Goal: Communication & Community: Share content

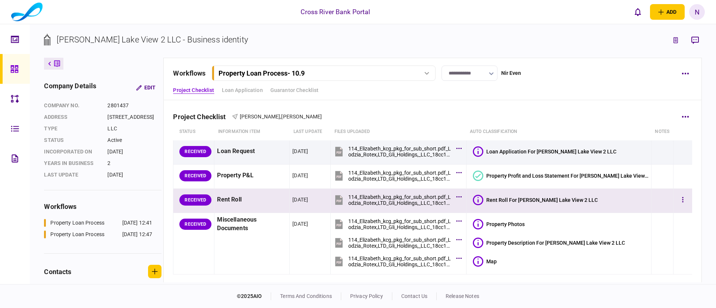
click at [483, 200] on icon at bounding box center [478, 200] width 10 height 10
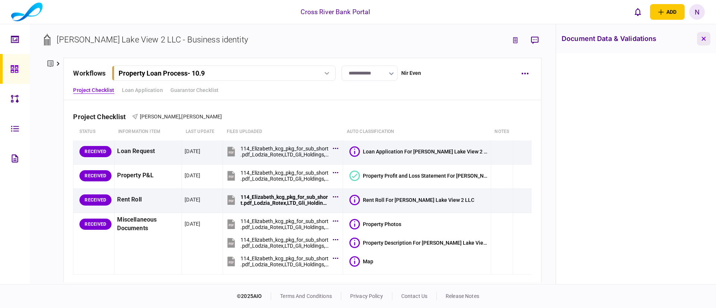
click at [704, 39] on icon "button" at bounding box center [704, 39] width 4 height 4
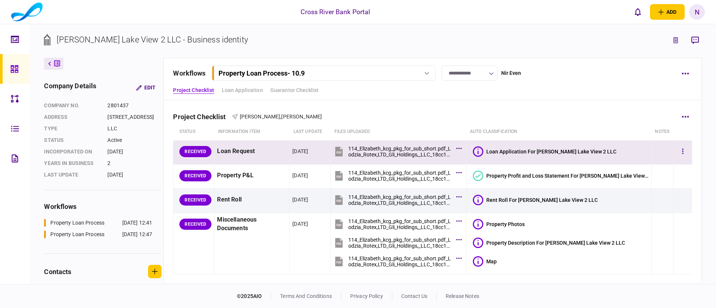
click at [483, 150] on icon at bounding box center [478, 152] width 10 height 10
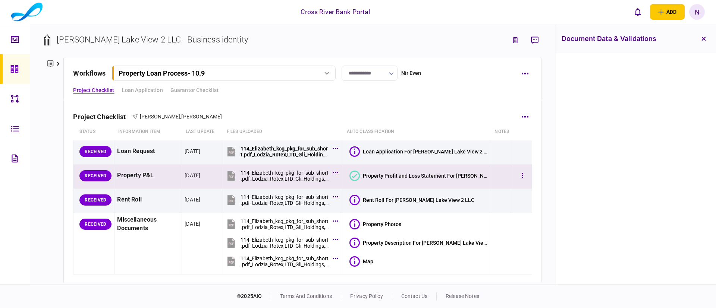
click at [358, 175] on icon at bounding box center [354, 176] width 10 height 10
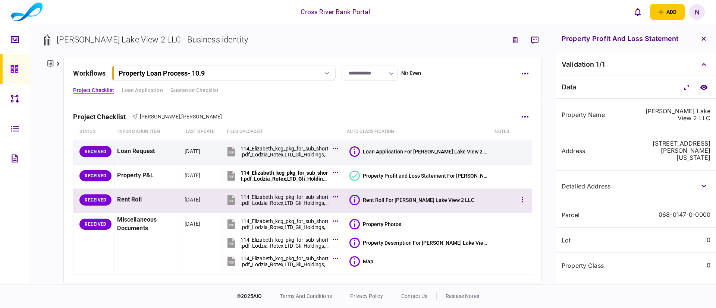
click at [357, 199] on icon at bounding box center [354, 200] width 10 height 10
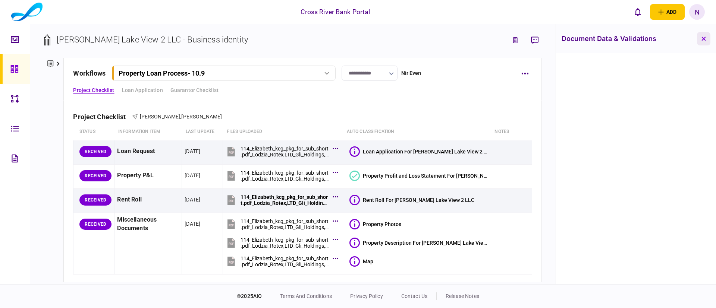
click at [703, 35] on button "button" at bounding box center [703, 38] width 13 height 13
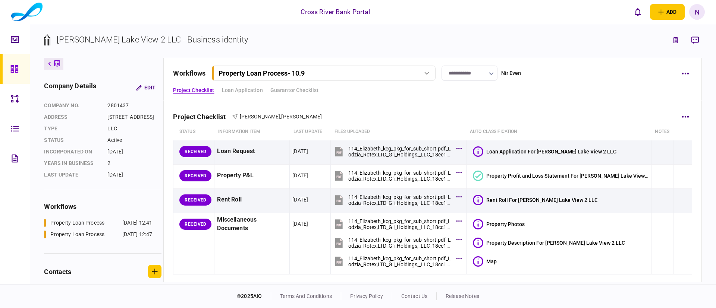
click at [356, 116] on div "Project Checklist Jack Gindi , Joseph Gindi" at bounding box center [432, 112] width 519 height 23
drag, startPoint x: 0, startPoint y: 0, endPoint x: 379, endPoint y: 109, distance: 394.7
click at [379, 109] on div "Project Checklist Jack Gindi , Joseph Gindi" at bounding box center [432, 112] width 519 height 23
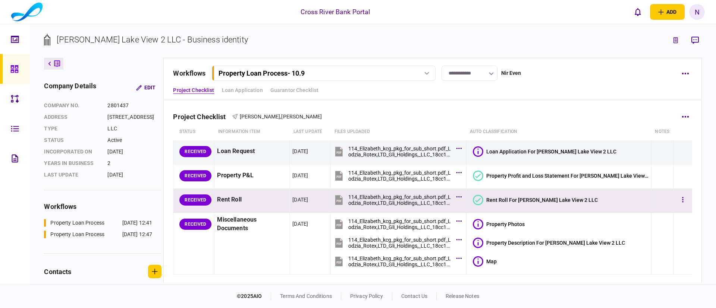
click at [483, 196] on icon at bounding box center [478, 200] width 10 height 10
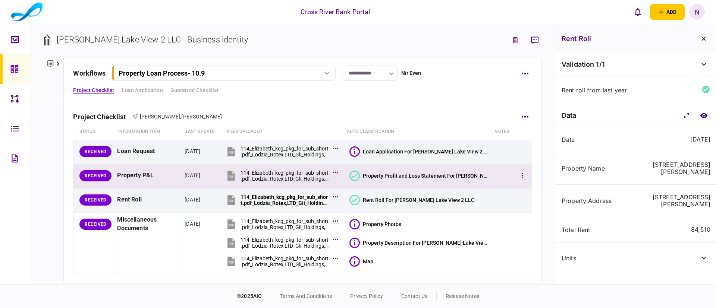
click at [358, 177] on icon at bounding box center [354, 176] width 10 height 10
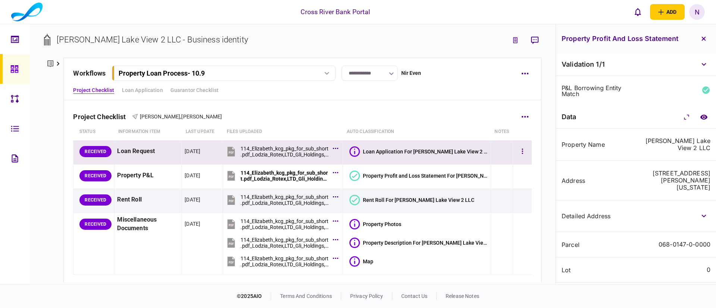
click at [358, 153] on icon at bounding box center [354, 152] width 10 height 10
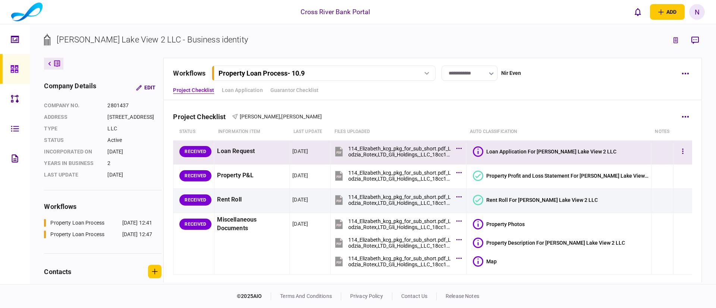
click at [483, 151] on icon at bounding box center [478, 152] width 10 height 10
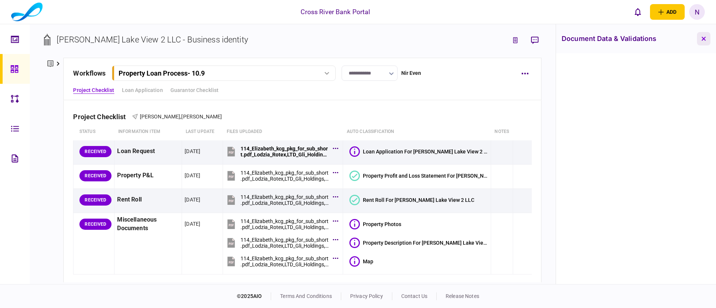
click at [706, 38] on button "button" at bounding box center [703, 38] width 13 height 13
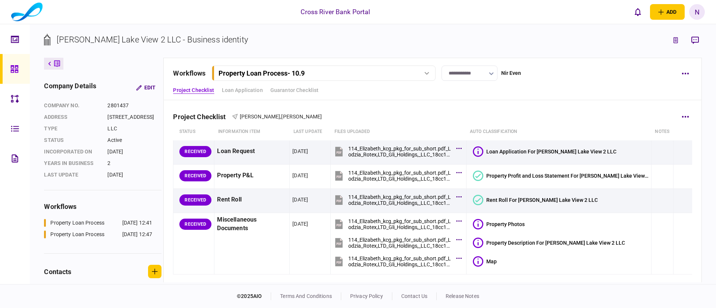
click at [418, 119] on div "Project Checklist Jack Gindi , Joseph Gindi" at bounding box center [432, 112] width 519 height 23
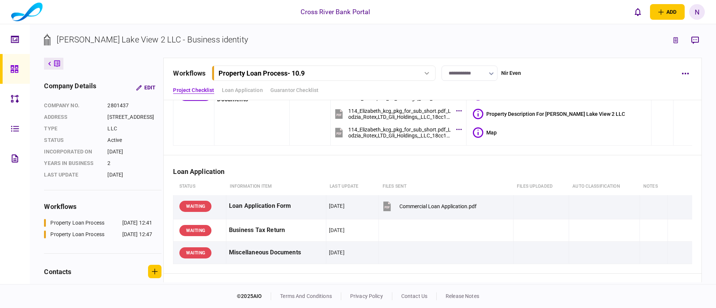
scroll to position [157, 0]
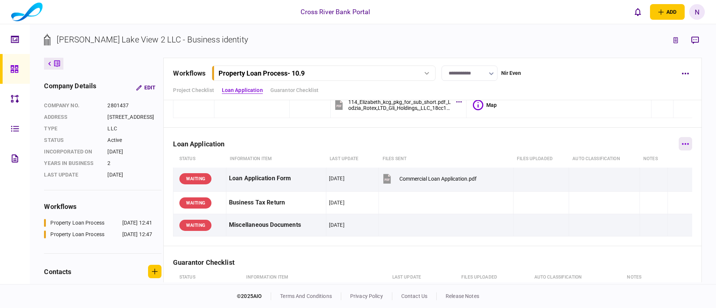
click at [679, 141] on button "button" at bounding box center [685, 143] width 13 height 13
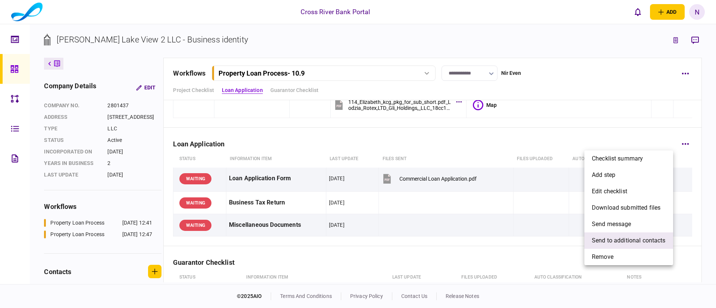
click at [621, 237] on span "send to additional contacts" at bounding box center [629, 240] width 74 height 9
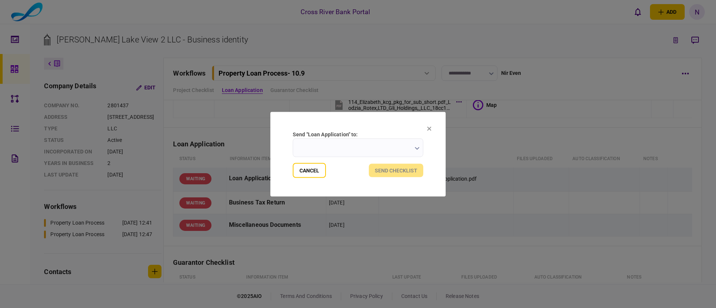
click at [390, 145] on input "send "Loan Application" to:" at bounding box center [358, 147] width 131 height 19
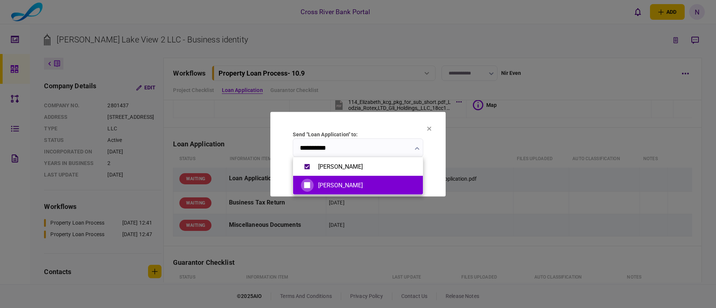
type input "**********"
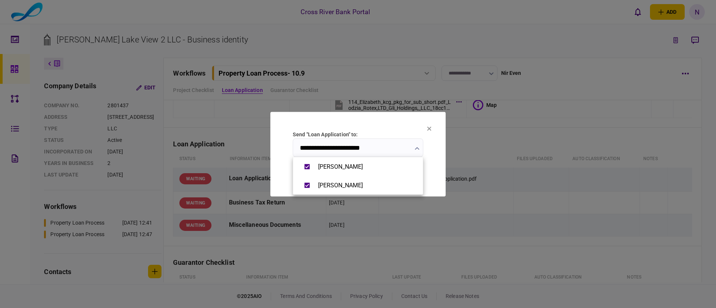
click at [440, 165] on div at bounding box center [358, 154] width 716 height 308
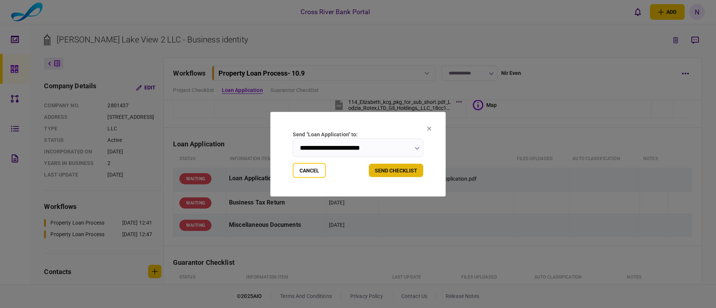
click at [410, 169] on button "send checklist" at bounding box center [396, 170] width 54 height 13
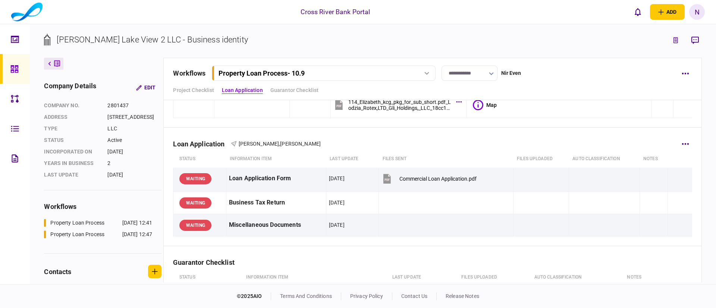
click at [418, 147] on div "Loan Application Jack Gindi , Joseph Gindi" at bounding box center [432, 139] width 519 height 23
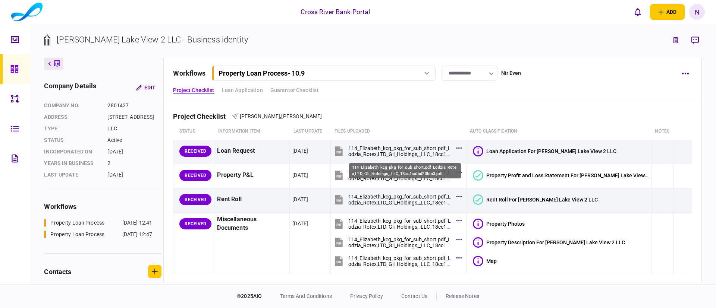
scroll to position [0, 0]
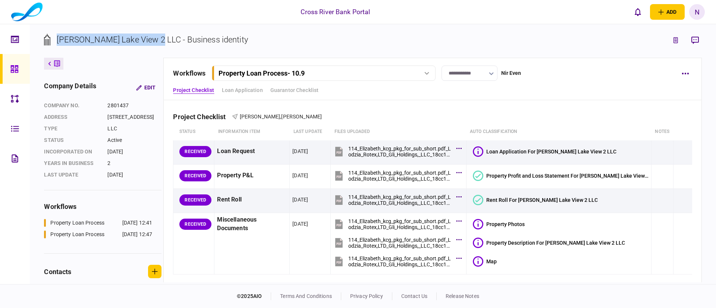
drag, startPoint x: 57, startPoint y: 40, endPoint x: 149, endPoint y: 39, distance: 91.7
click at [149, 39] on div "[PERSON_NAME] Lake View 2 LLC - Business identity" at bounding box center [152, 40] width 191 height 12
copy div "[PERSON_NAME] Lake View 2 LLC"
click at [133, 179] on div "[DATE]" at bounding box center [134, 175] width 54 height 8
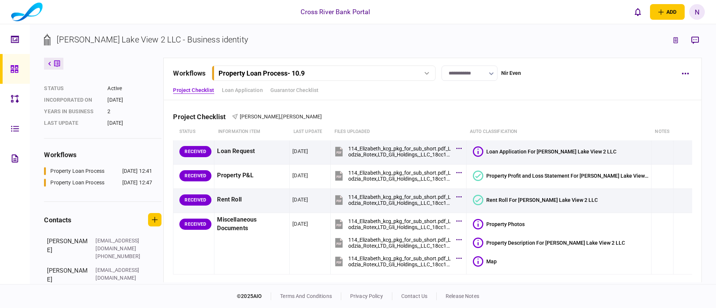
scroll to position [65, 0]
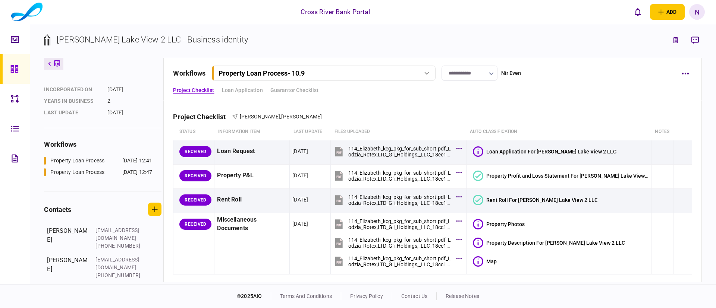
click at [389, 99] on div "**********" at bounding box center [432, 79] width 538 height 43
